Goal: Transaction & Acquisition: Purchase product/service

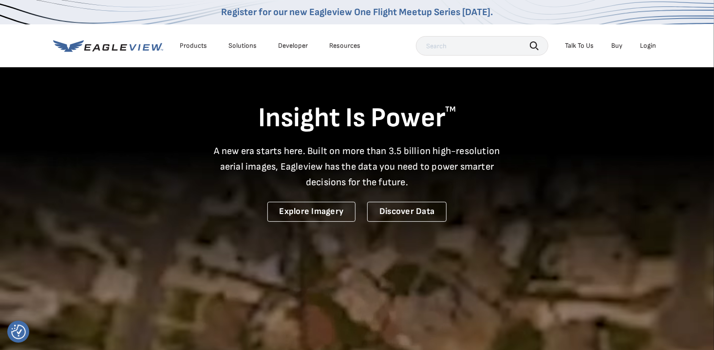
click at [646, 42] on div "Login" at bounding box center [648, 45] width 16 height 9
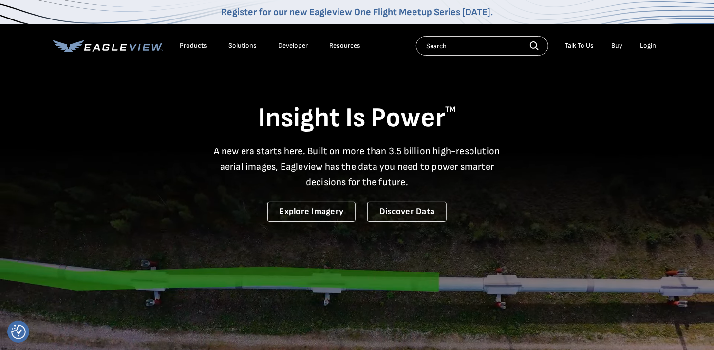
click at [653, 48] on div "Login" at bounding box center [648, 45] width 16 height 9
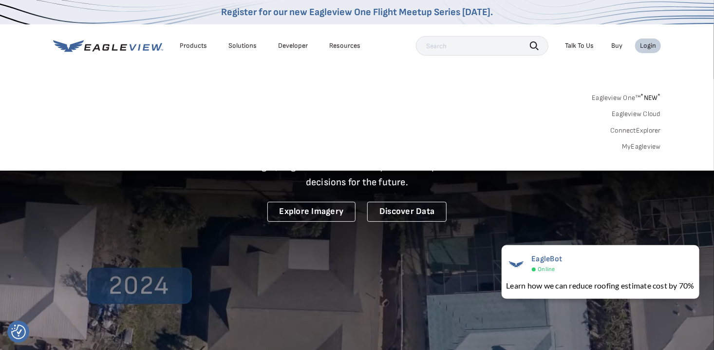
click at [643, 146] on link "MyEagleview" at bounding box center [641, 146] width 39 height 9
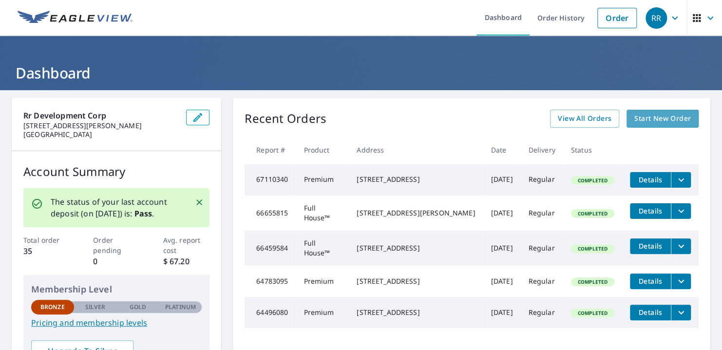
click at [649, 113] on span "Start New Order" at bounding box center [662, 118] width 56 height 12
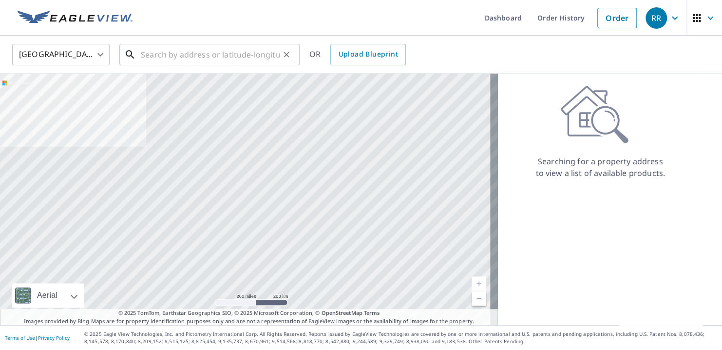
click at [199, 47] on input "text" at bounding box center [210, 54] width 139 height 27
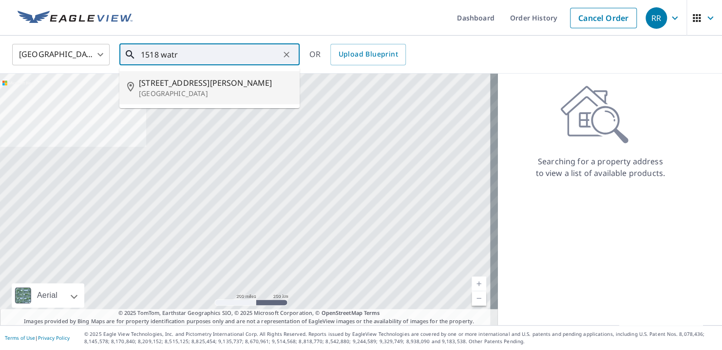
click at [189, 77] on span "1518 Watrous Dr" at bounding box center [215, 83] width 153 height 12
type input "1518 Watrous Dr Titusville, FL 32780"
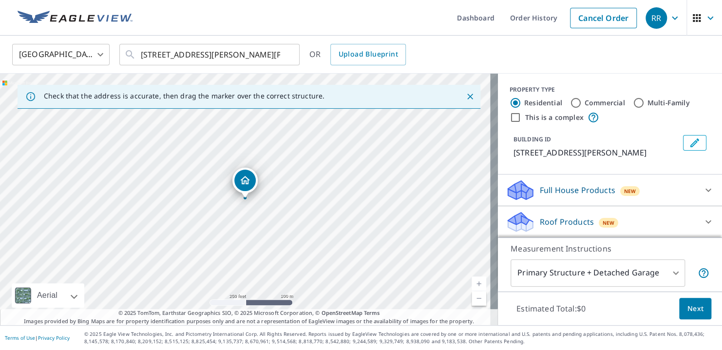
click at [702, 191] on icon at bounding box center [708, 190] width 12 height 12
click at [705, 190] on icon at bounding box center [708, 189] width 6 height 3
click at [702, 190] on icon at bounding box center [708, 190] width 12 height 12
click at [705, 190] on icon at bounding box center [708, 189] width 6 height 3
click at [624, 189] on span "New" at bounding box center [630, 191] width 12 height 8
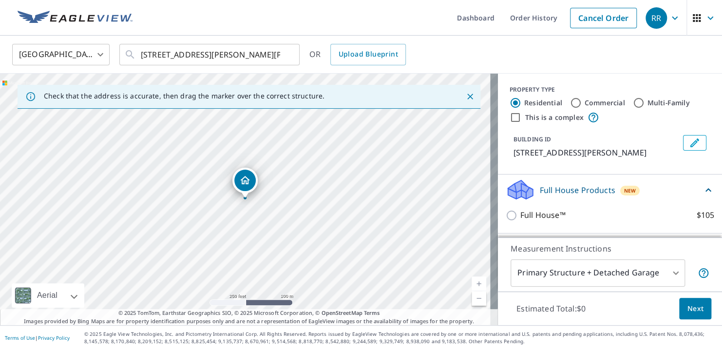
click at [506, 221] on div "Full House™ $105" at bounding box center [609, 215] width 208 height 28
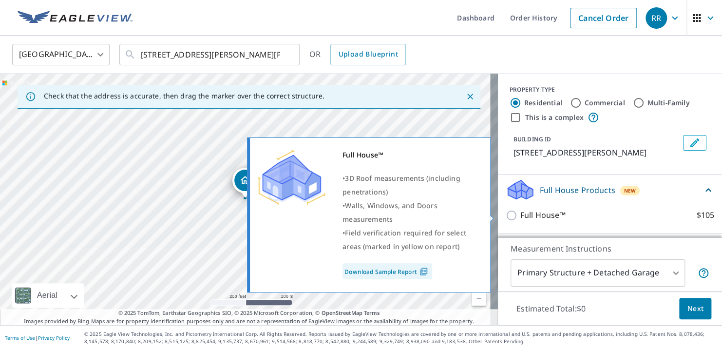
click at [505, 216] on input "Full House™ $105" at bounding box center [512, 215] width 15 height 12
checkbox input "true"
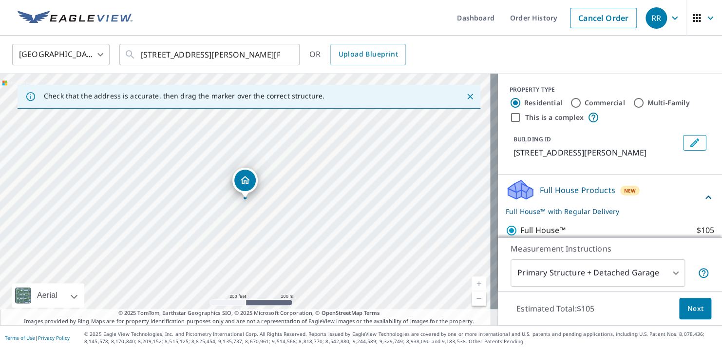
click at [687, 304] on span "Next" at bounding box center [695, 308] width 17 height 12
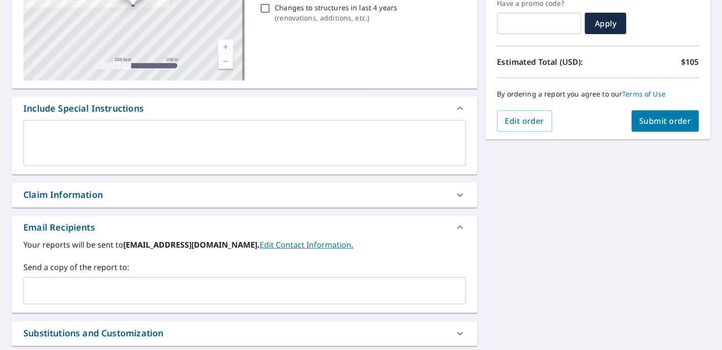
scroll to position [195, 0]
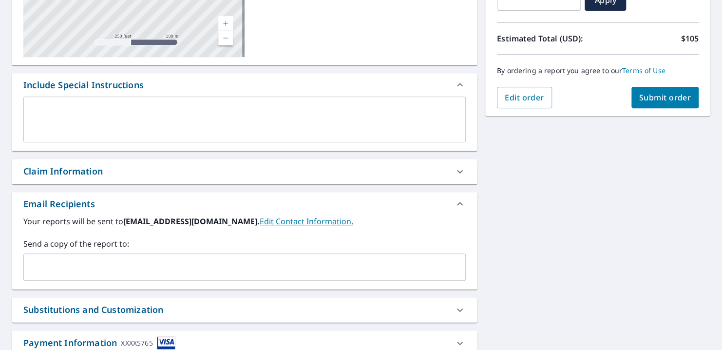
click at [149, 254] on div "​" at bounding box center [244, 266] width 442 height 27
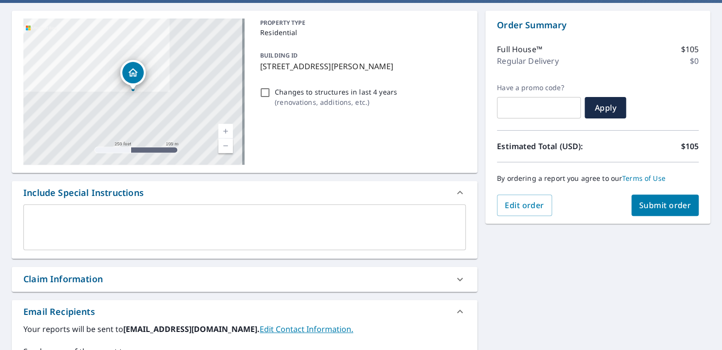
scroll to position [68, 0]
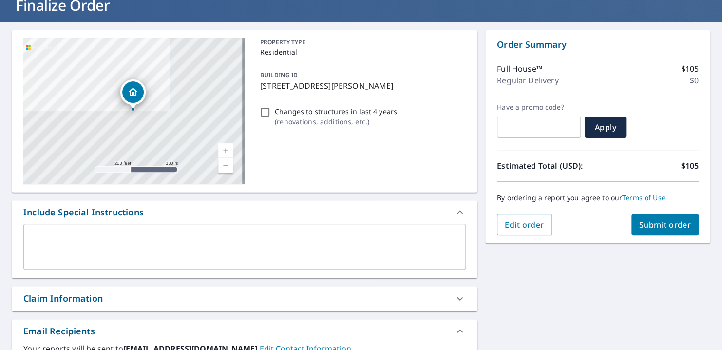
type input "rrivero@alliedengineeringusa.com"
click at [639, 222] on span "Submit order" at bounding box center [665, 224] width 52 height 11
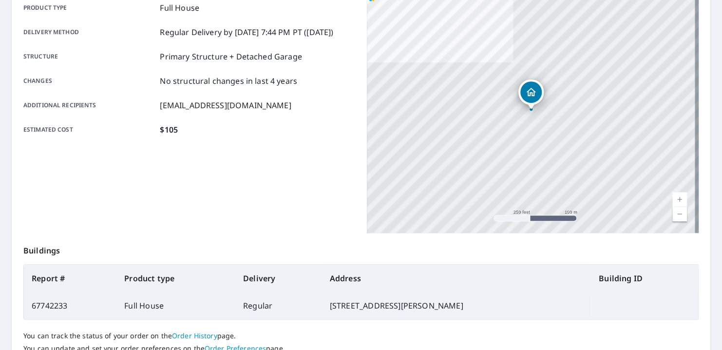
scroll to position [223, 0]
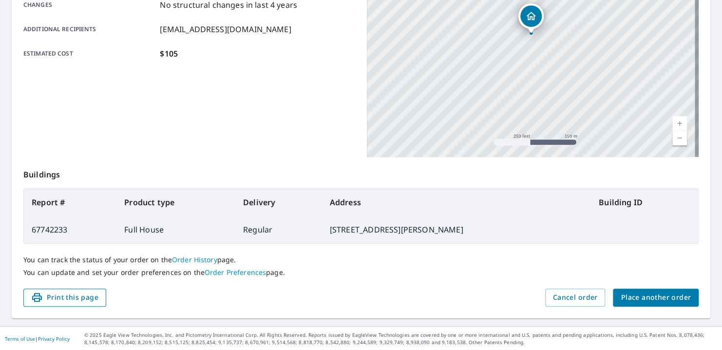
click at [79, 302] on span "Print this page" at bounding box center [64, 297] width 67 height 12
click at [662, 292] on span "Place another order" at bounding box center [655, 297] width 70 height 12
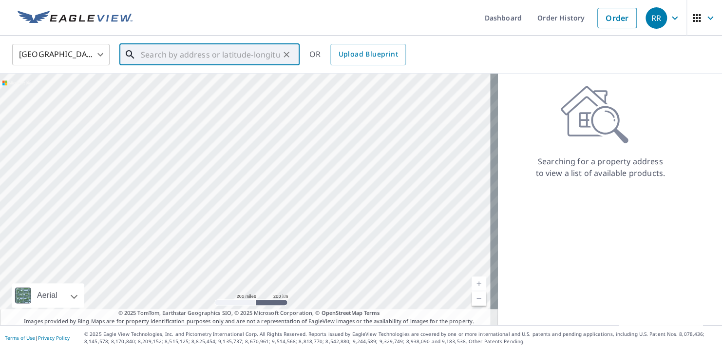
click at [145, 62] on input "text" at bounding box center [210, 54] width 139 height 27
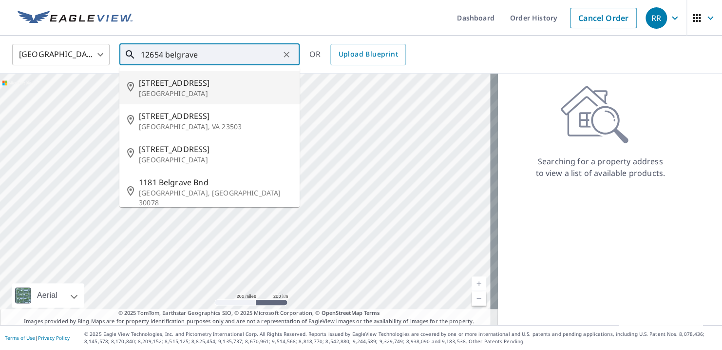
click at [162, 54] on input "12654 belgrave" at bounding box center [210, 54] width 139 height 27
click at [160, 53] on input "12654 belgrave" at bounding box center [210, 54] width 139 height 27
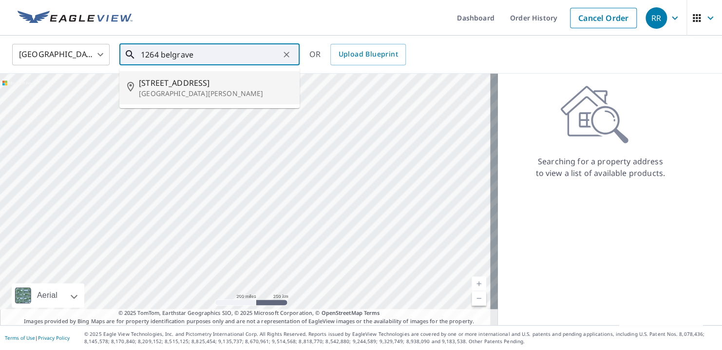
click at [156, 92] on p "Fort Myers, FL 33913" at bounding box center [215, 94] width 153 height 10
type input "1264 Belgrave St Fort Myers, FL 33913"
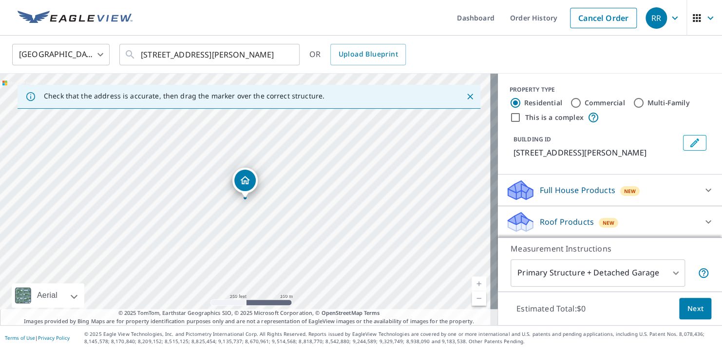
click at [526, 220] on icon at bounding box center [519, 221] width 29 height 23
click at [550, 187] on p "Full House Products" at bounding box center [577, 190] width 75 height 12
click at [505, 221] on div "Full House™ $105" at bounding box center [609, 215] width 208 height 28
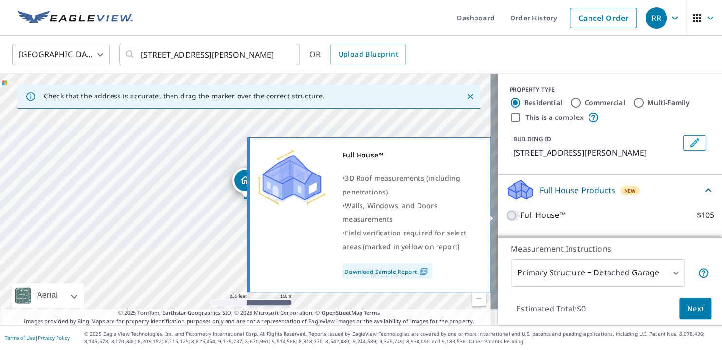
click at [505, 217] on input "Full House™ $105" at bounding box center [512, 215] width 15 height 12
checkbox input "true"
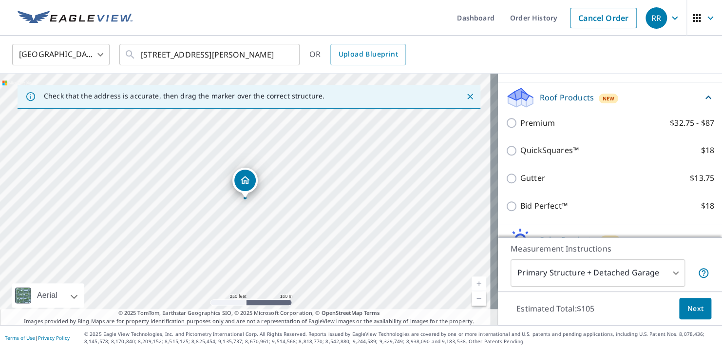
scroll to position [195, 0]
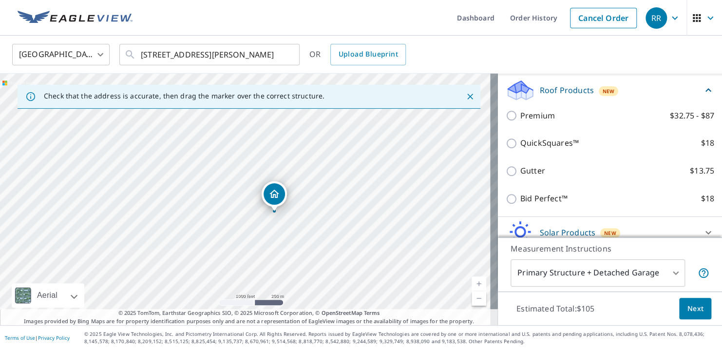
click at [694, 313] on span "Next" at bounding box center [695, 308] width 17 height 12
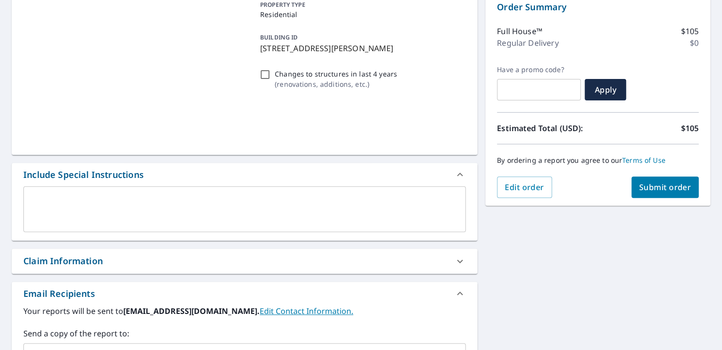
scroll to position [146, 0]
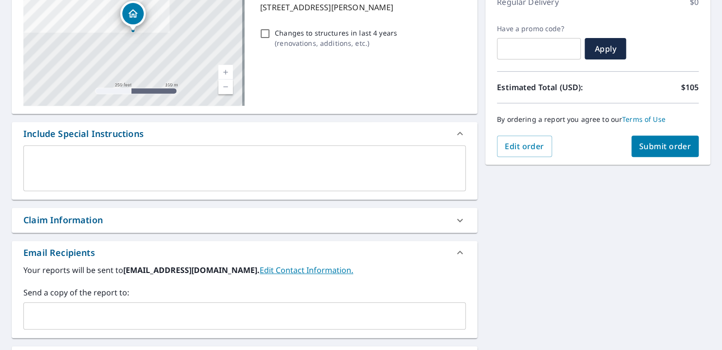
click at [69, 146] on div "x ​" at bounding box center [244, 168] width 442 height 46
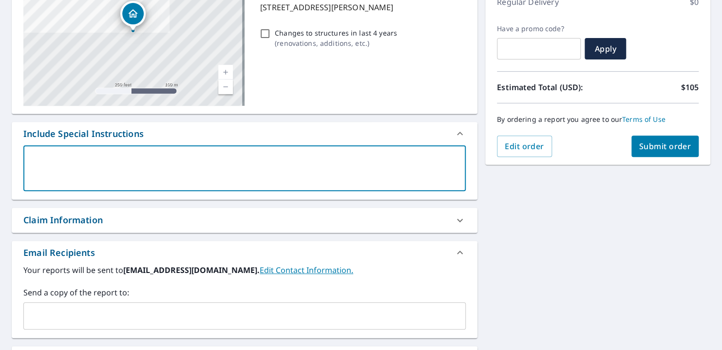
type textarea "r"
type textarea "x"
type textarea "rr"
type textarea "x"
type textarea "rri"
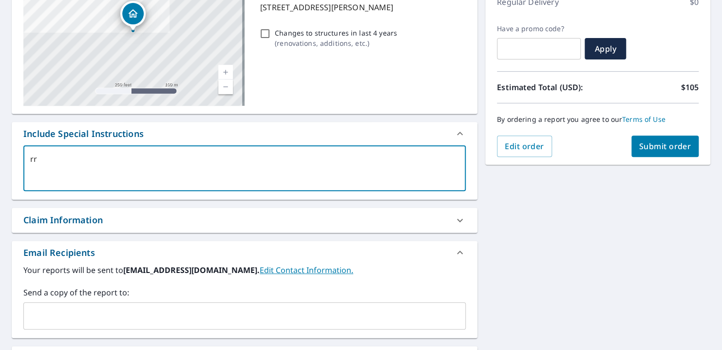
type textarea "x"
type textarea "rriv"
type textarea "x"
type textarea "rrive"
type textarea "x"
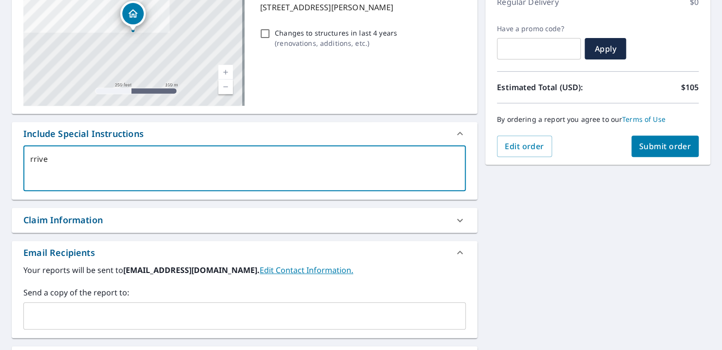
type textarea "rriver"
type textarea "x"
type textarea "rrivero"
type textarea "x"
type textarea "rrivero@"
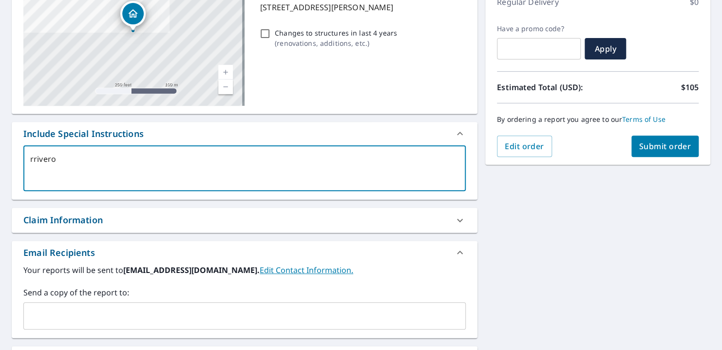
type textarea "x"
type textarea "rrivero@a"
type textarea "x"
type textarea "rrivero@al"
type textarea "x"
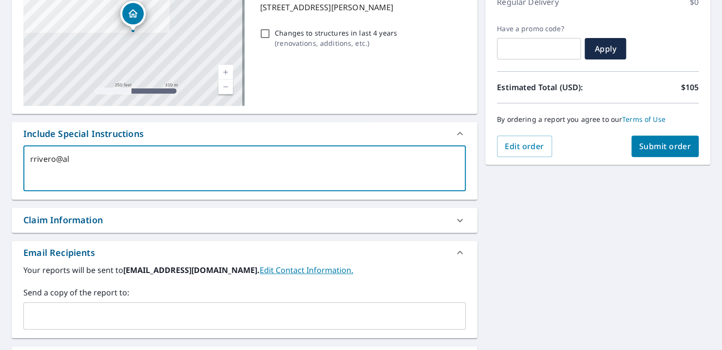
type textarea "rrivero@all"
type textarea "x"
type textarea "rrivero@alli"
type textarea "x"
type textarea "rrivero@allie"
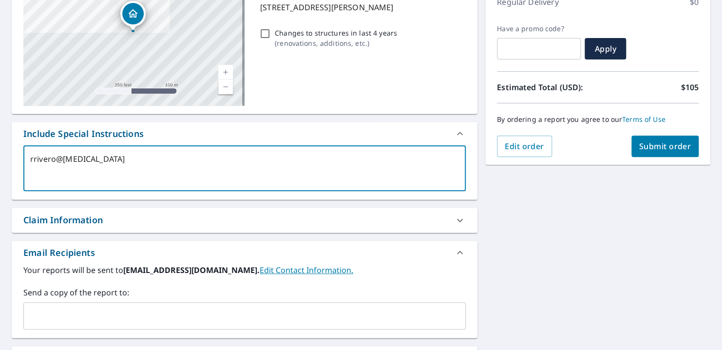
type textarea "x"
type textarea "rrivero@allied"
type textarea "x"
type textarea "rrivero@alliede"
type textarea "x"
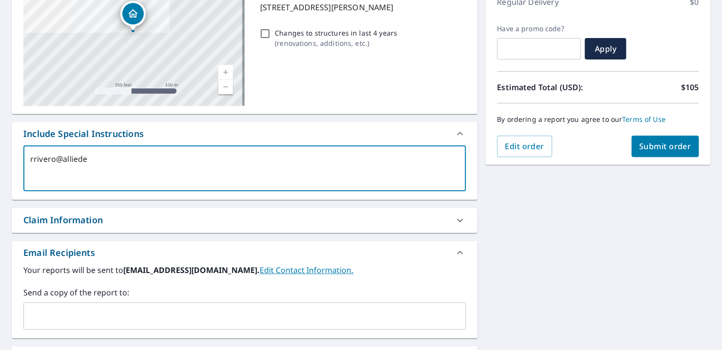
type textarea "rrivero@allieden"
type textarea "x"
type textarea "rrivero@alliedeng"
type textarea "x"
type textarea "rrivero@alliedengi"
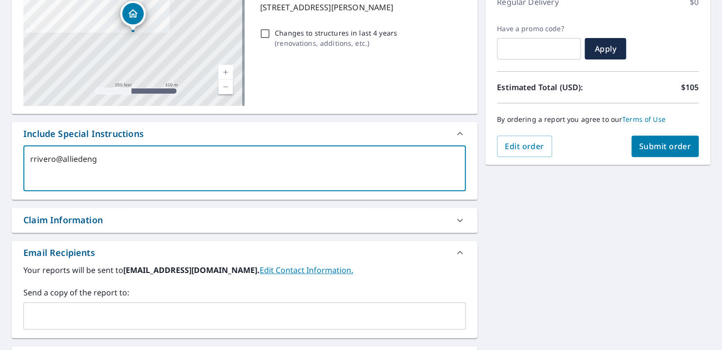
type textarea "x"
type textarea "rrivero@alliedengin"
type textarea "x"
type textarea "rrivero@alliedengine"
type textarea "x"
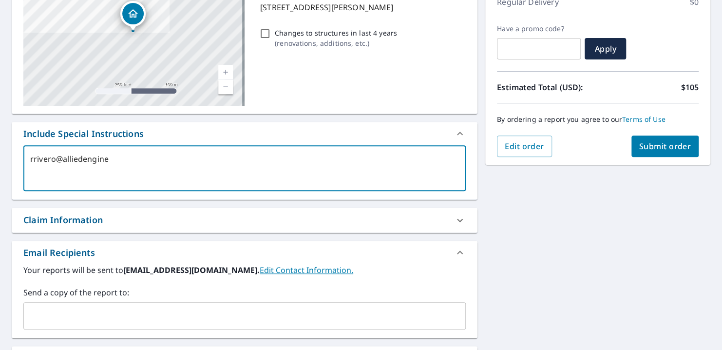
type textarea "rrivero@alliedenginee"
type textarea "x"
type textarea "rrivero@alliedengineer"
type textarea "x"
type textarea "rrivero@alliedengineeri"
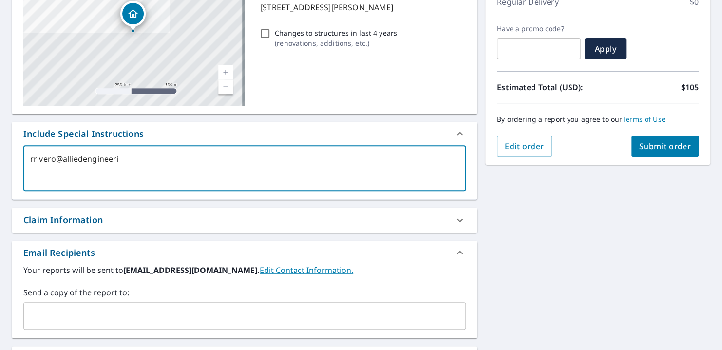
type textarea "x"
type textarea "rrivero@alliedengineerin"
type textarea "x"
type textarea "rrivero@alliedengineering"
type textarea "x"
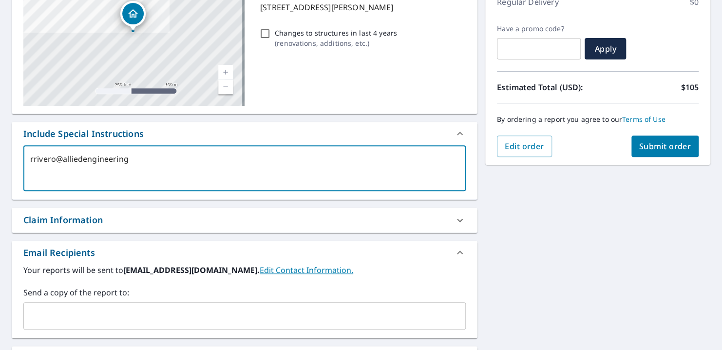
type textarea "rrivero@alliedengineeringu"
type textarea "x"
type textarea "rrivero@alliedengineeringus"
type textarea "x"
type textarea "rrivero@alliedengineeringusa"
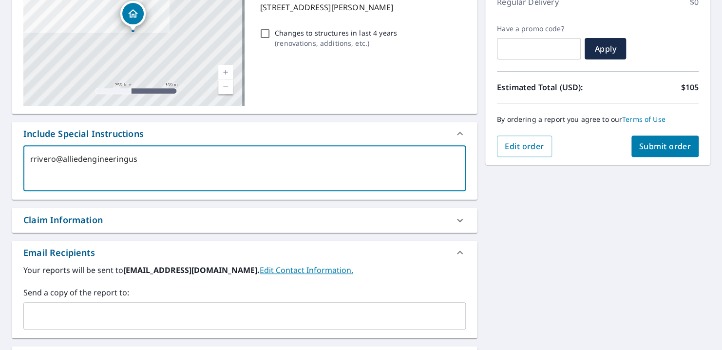
type textarea "x"
type textarea "rrivero@alliedengineeringusa,"
type textarea "x"
type textarea "rrivero@alliedengineeringusa"
type textarea "x"
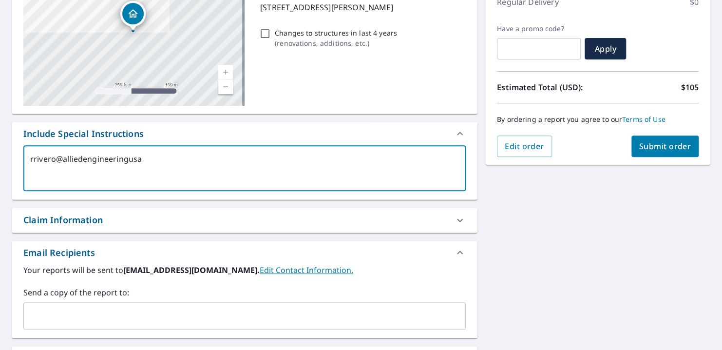
type textarea "rrivero@alliedengineeringusa."
type textarea "x"
type textarea "rrivero@alliedengineeringusa.c"
type textarea "x"
type textarea "rrivero@alliedengineeringusa.co"
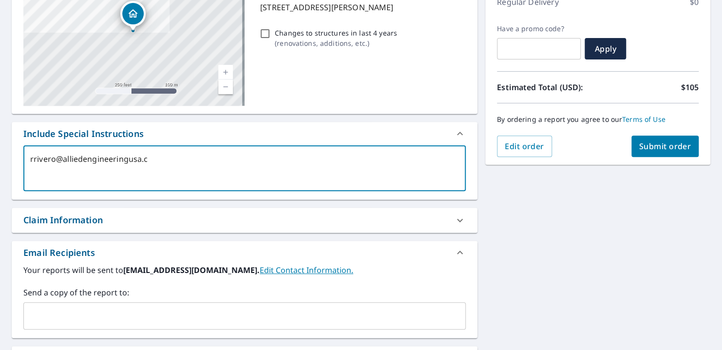
type textarea "x"
type textarea "rrivero@alliedengineeringusa.com"
type textarea "x"
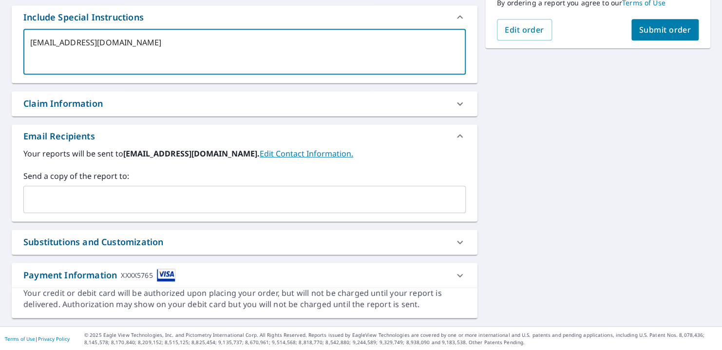
scroll to position [214, 0]
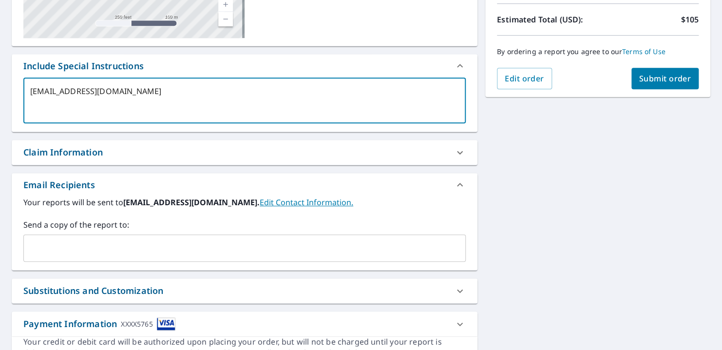
drag, startPoint x: 174, startPoint y: 92, endPoint x: 31, endPoint y: 91, distance: 143.2
click at [31, 91] on textarea "rrivero@alliedengineeringusa.com" at bounding box center [244, 101] width 429 height 28
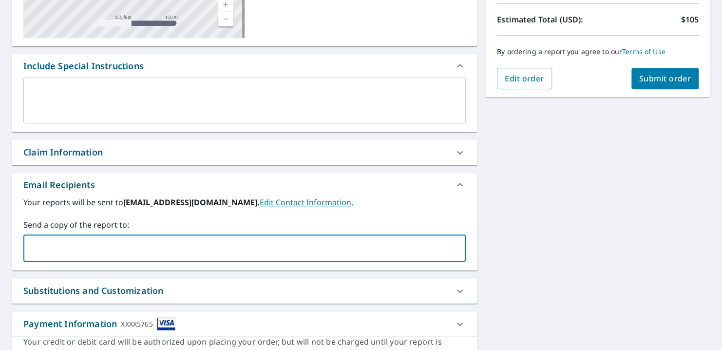
click at [68, 244] on input "text" at bounding box center [237, 248] width 419 height 19
paste input "rrivero@alliedengineeringusa.com"
type input "rrivero@alliedengineeringusa.com"
click at [530, 244] on div "1264 Belgrave St Fort Myers, FL 33913 Aerial Road A standard road map Aerial A …" at bounding box center [361, 125] width 722 height 498
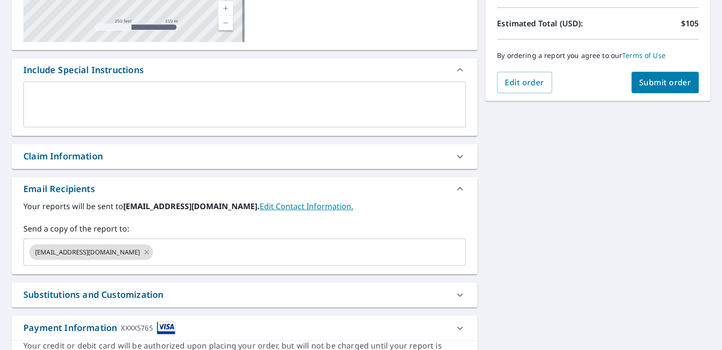
scroll to position [116, 0]
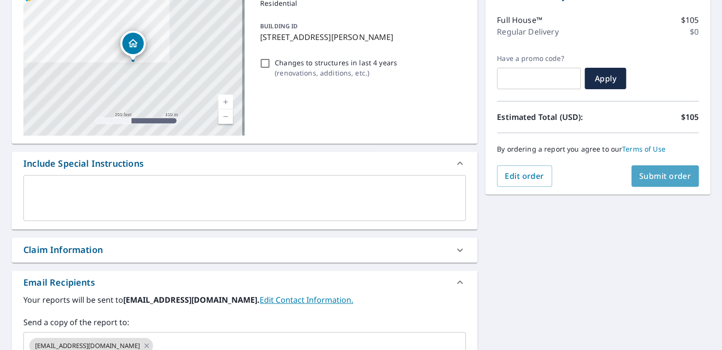
click at [639, 178] on span "Submit order" at bounding box center [665, 175] width 52 height 11
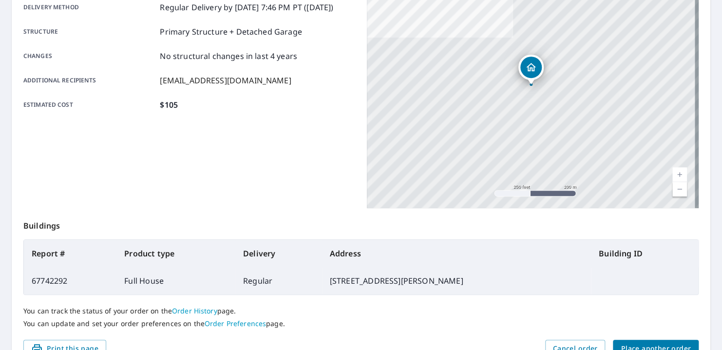
scroll to position [223, 0]
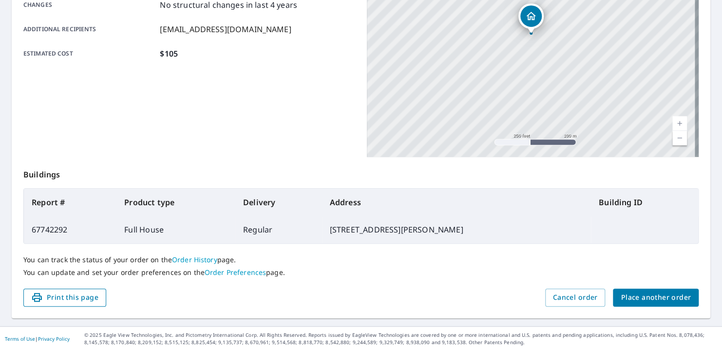
drag, startPoint x: 74, startPoint y: 292, endPoint x: 70, endPoint y: 297, distance: 6.6
click at [74, 292] on span "Print this page" at bounding box center [64, 297] width 67 height 12
